Goal: Task Accomplishment & Management: Complete application form

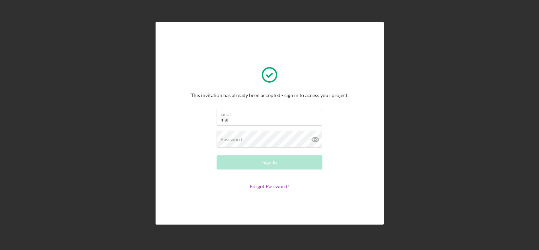
type input "[PERSON_NAME][EMAIL_ADDRESS][DOMAIN_NAME]"
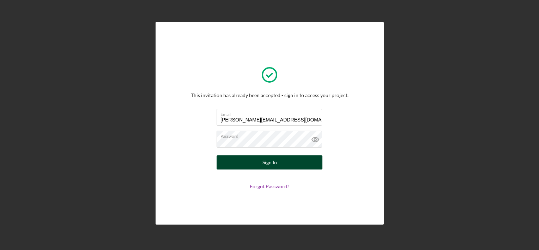
click at [289, 164] on button "Sign In" at bounding box center [270, 162] width 106 height 14
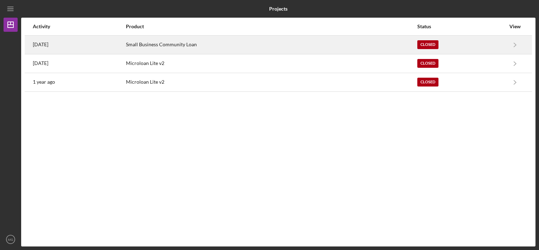
click at [386, 44] on div "Small Business Community Loan" at bounding box center [271, 45] width 291 height 18
